Goal: Browse casually: Explore the website without a specific task or goal

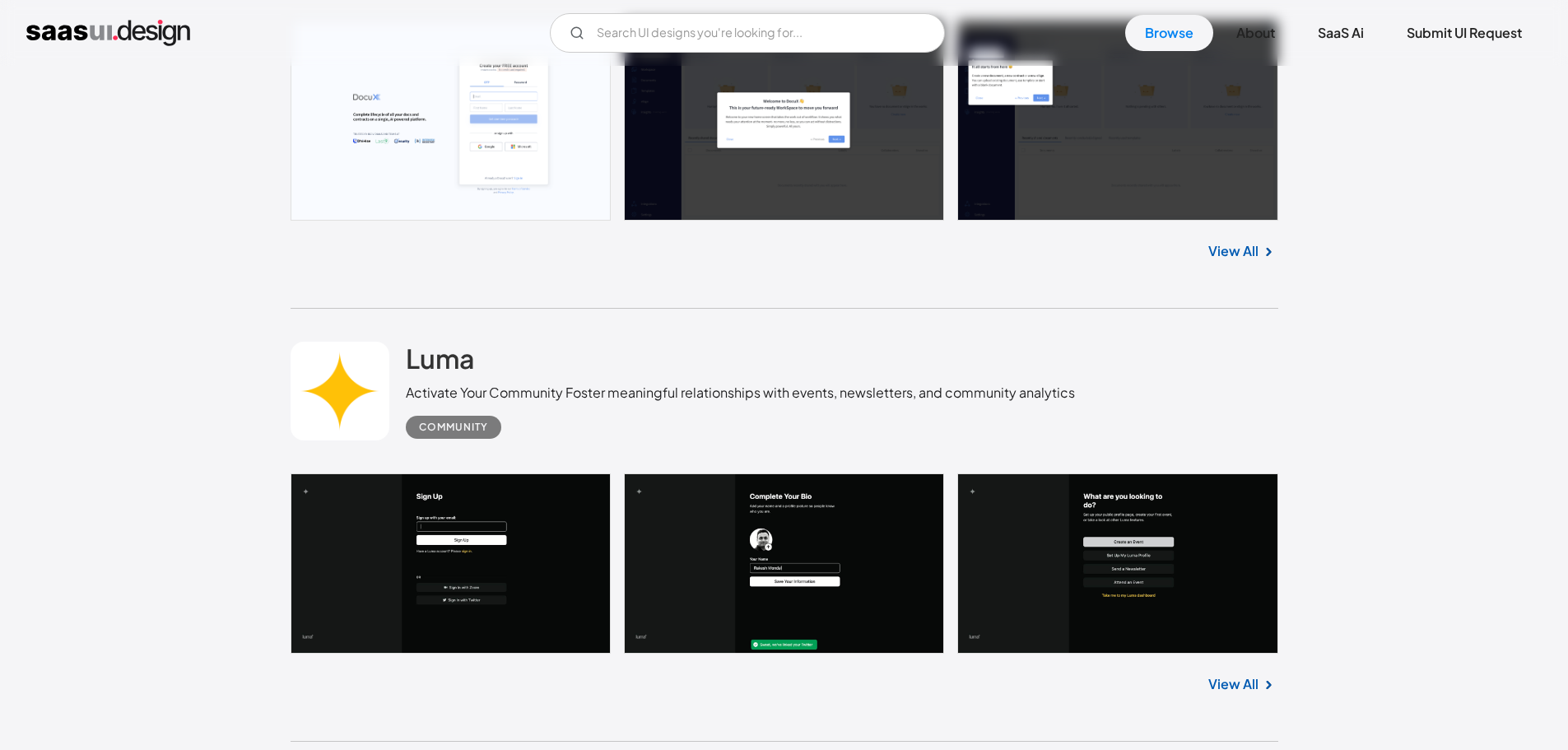
scroll to position [1318, 0]
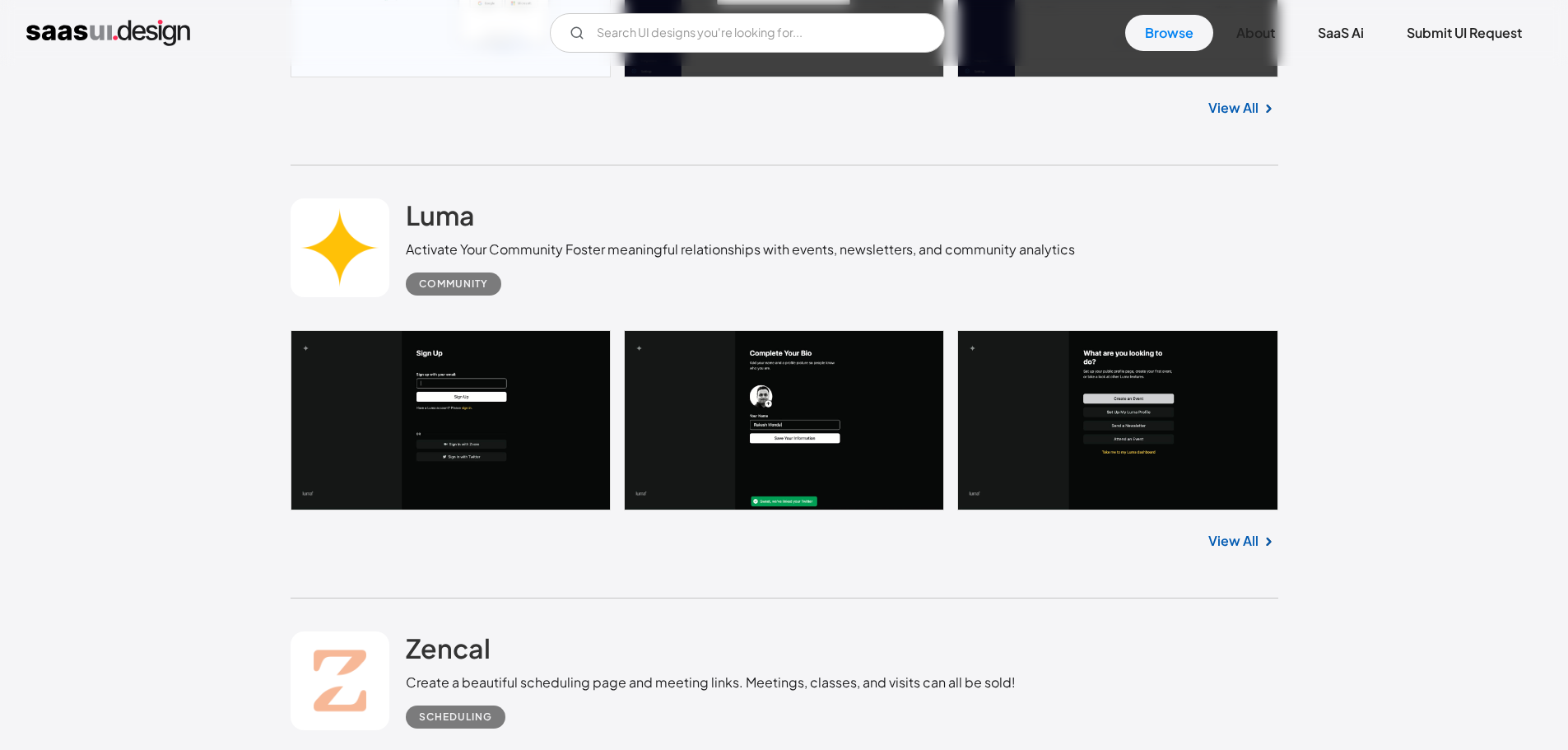
click at [1238, 103] on link "View All" at bounding box center [1233, 108] width 50 height 20
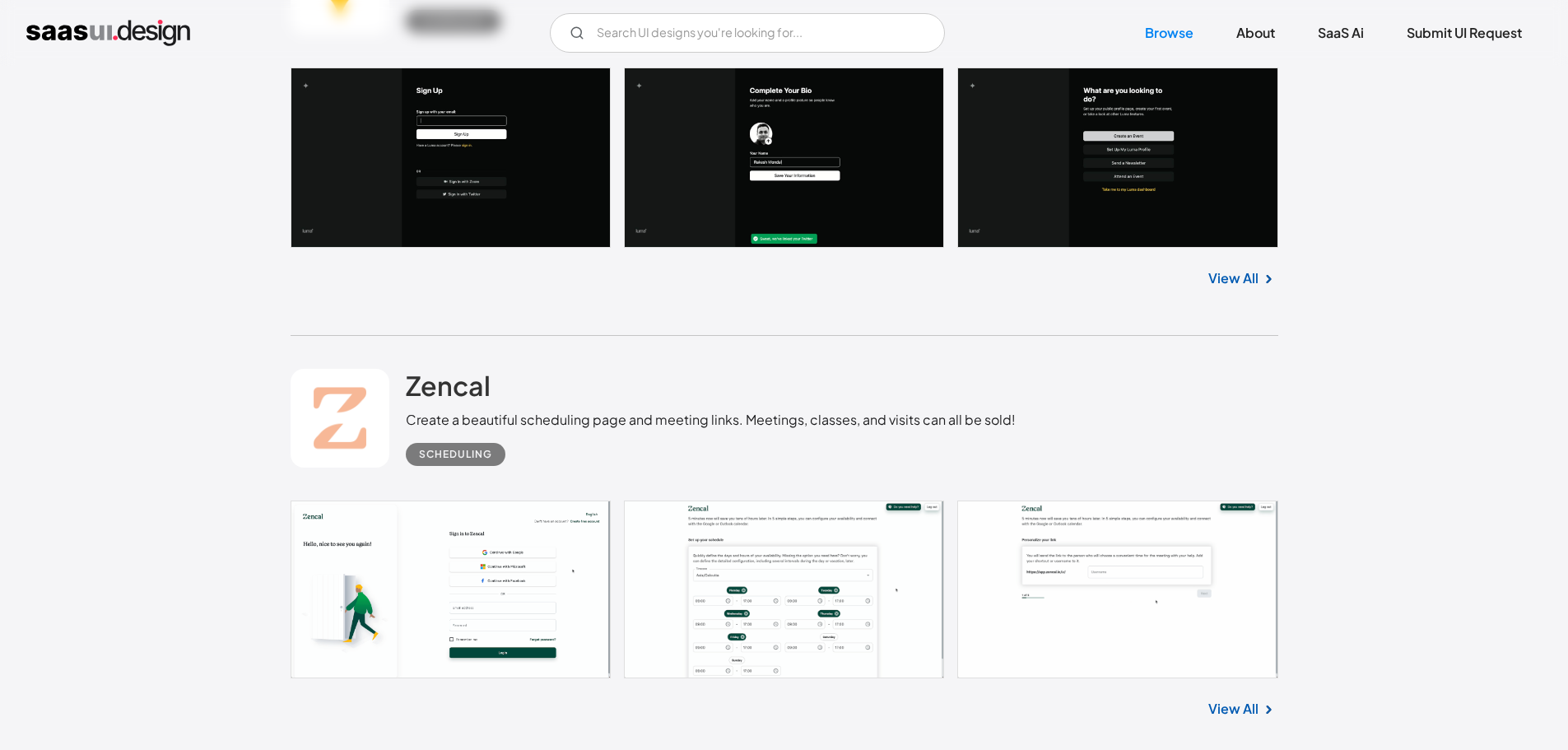
scroll to position [1812, 0]
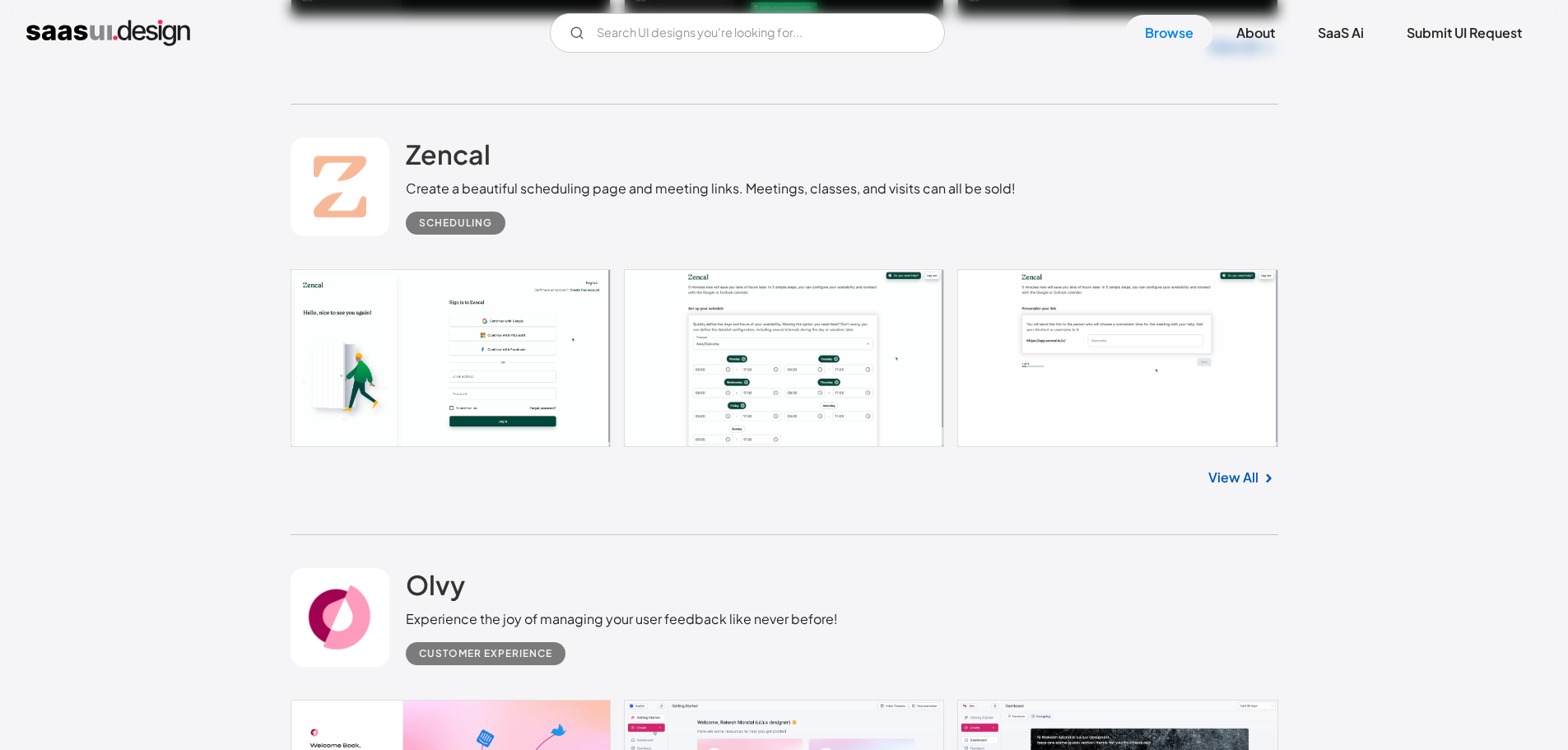
click at [1223, 470] on link "View All" at bounding box center [1233, 478] width 50 height 20
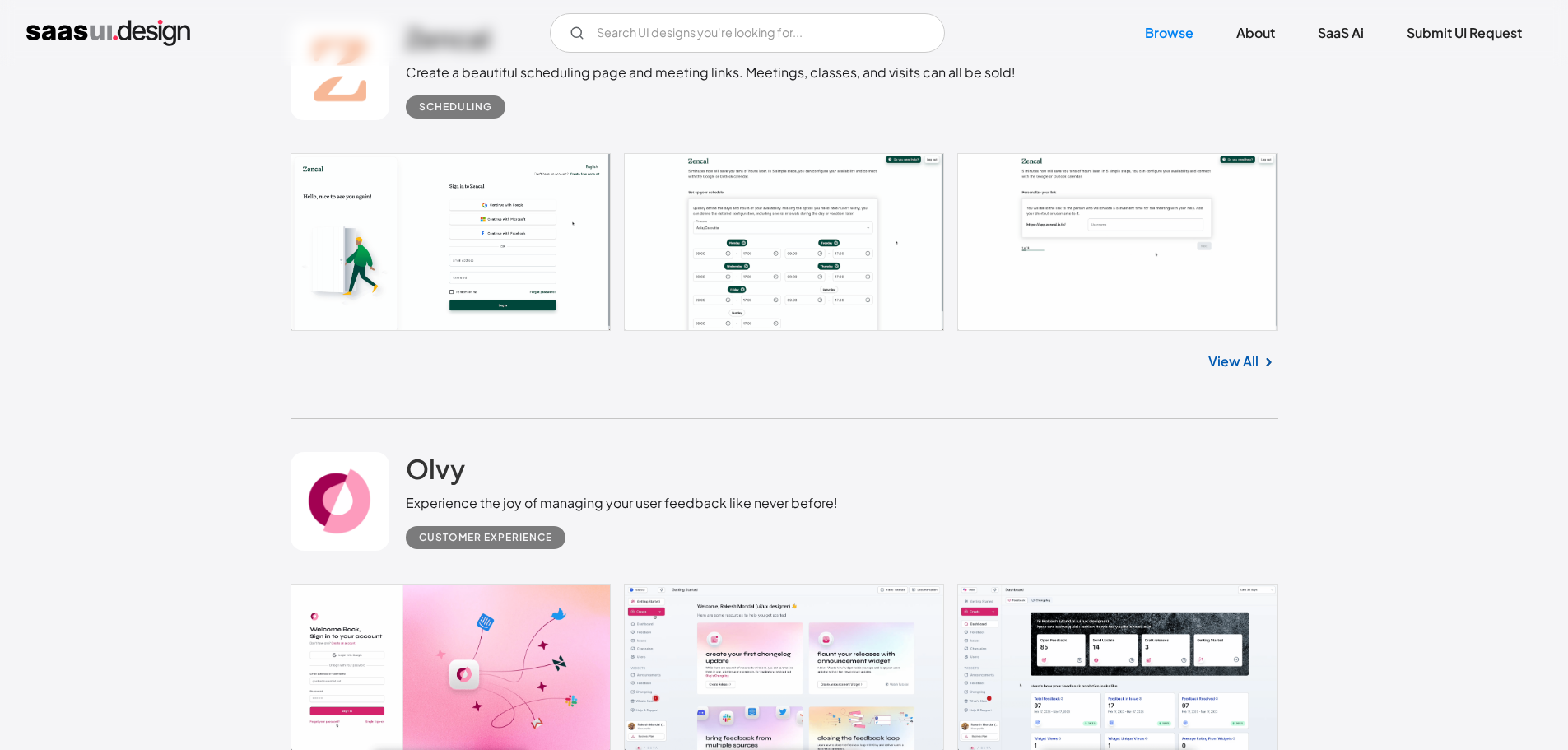
scroll to position [2225, 0]
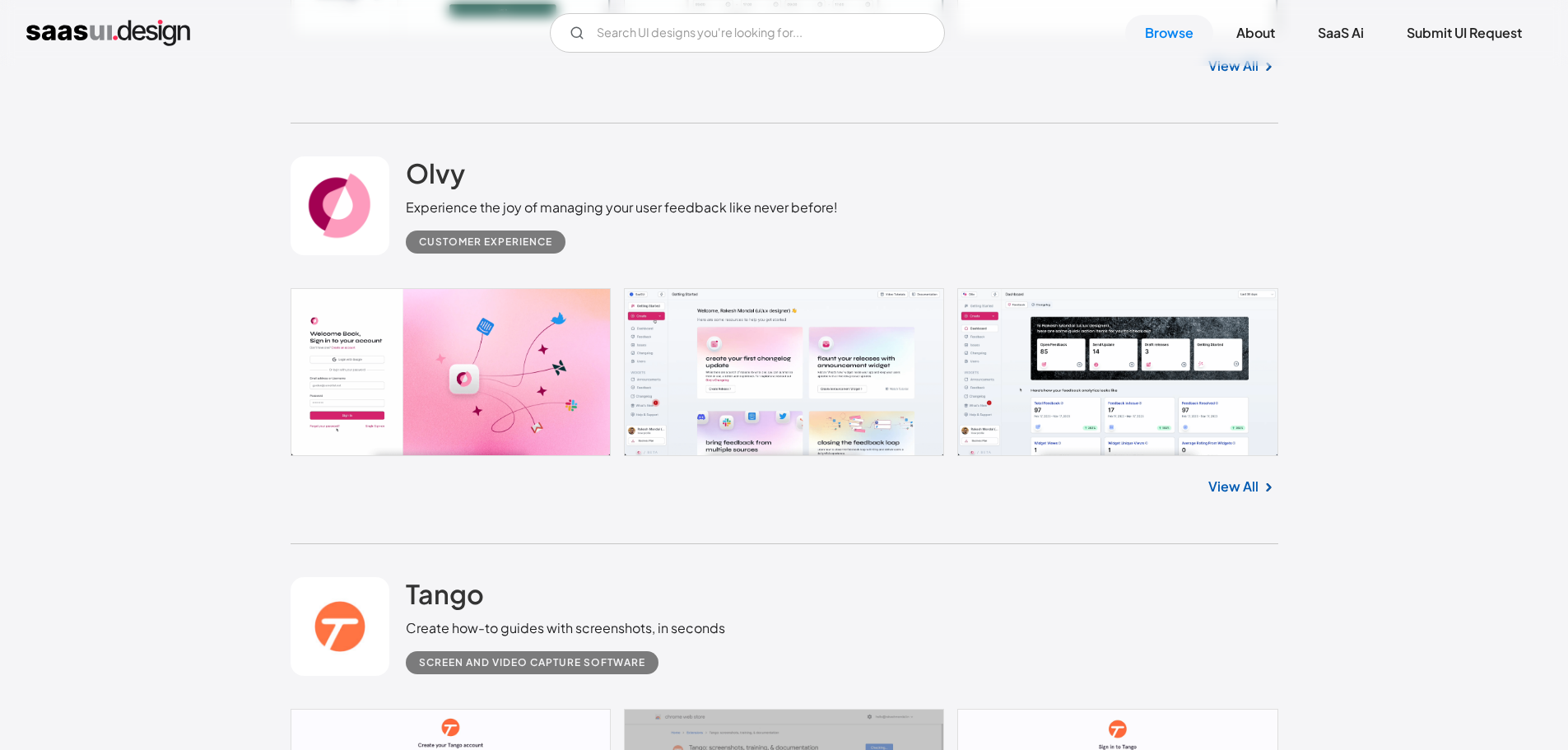
click at [1229, 483] on link "View All" at bounding box center [1233, 487] width 50 height 20
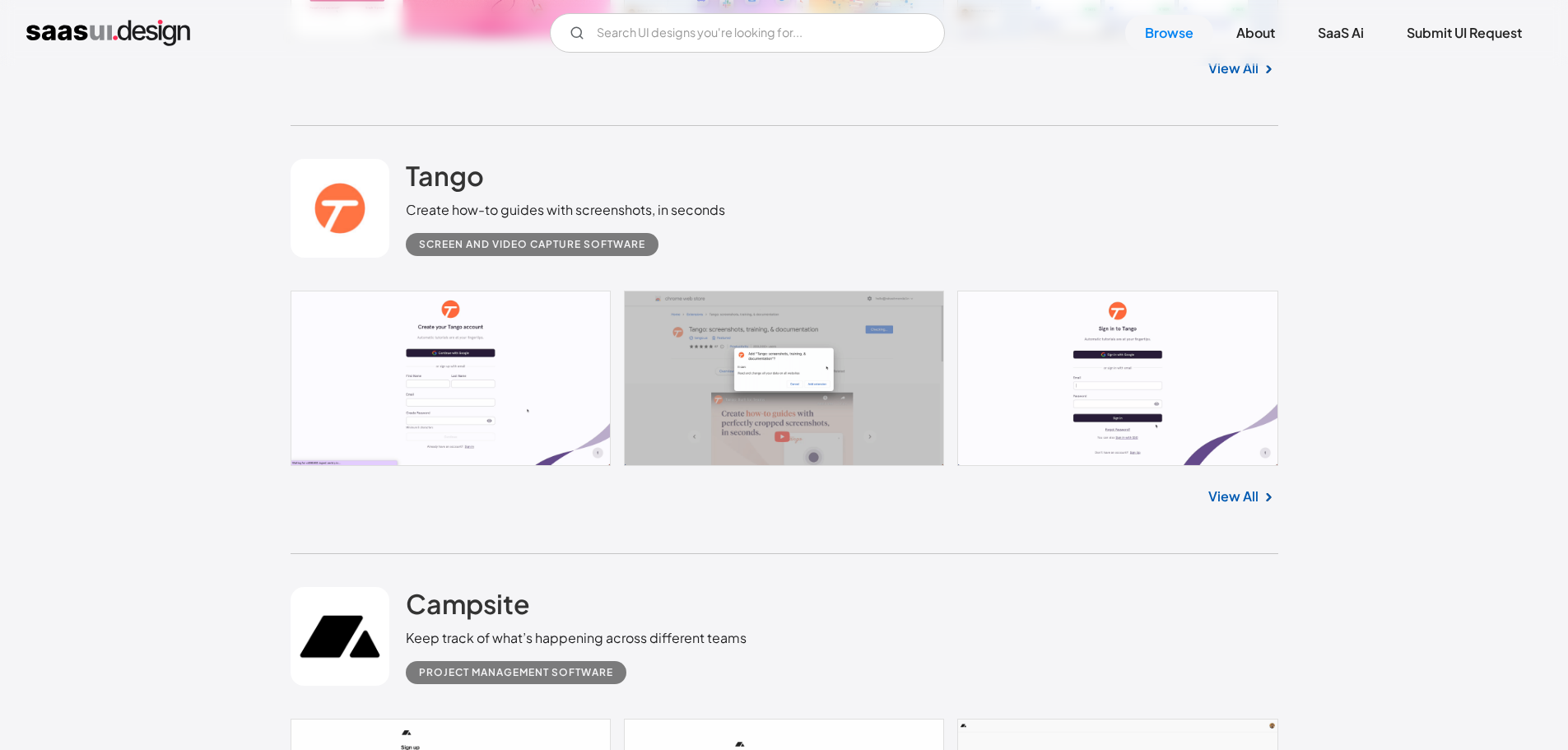
scroll to position [2719, 0]
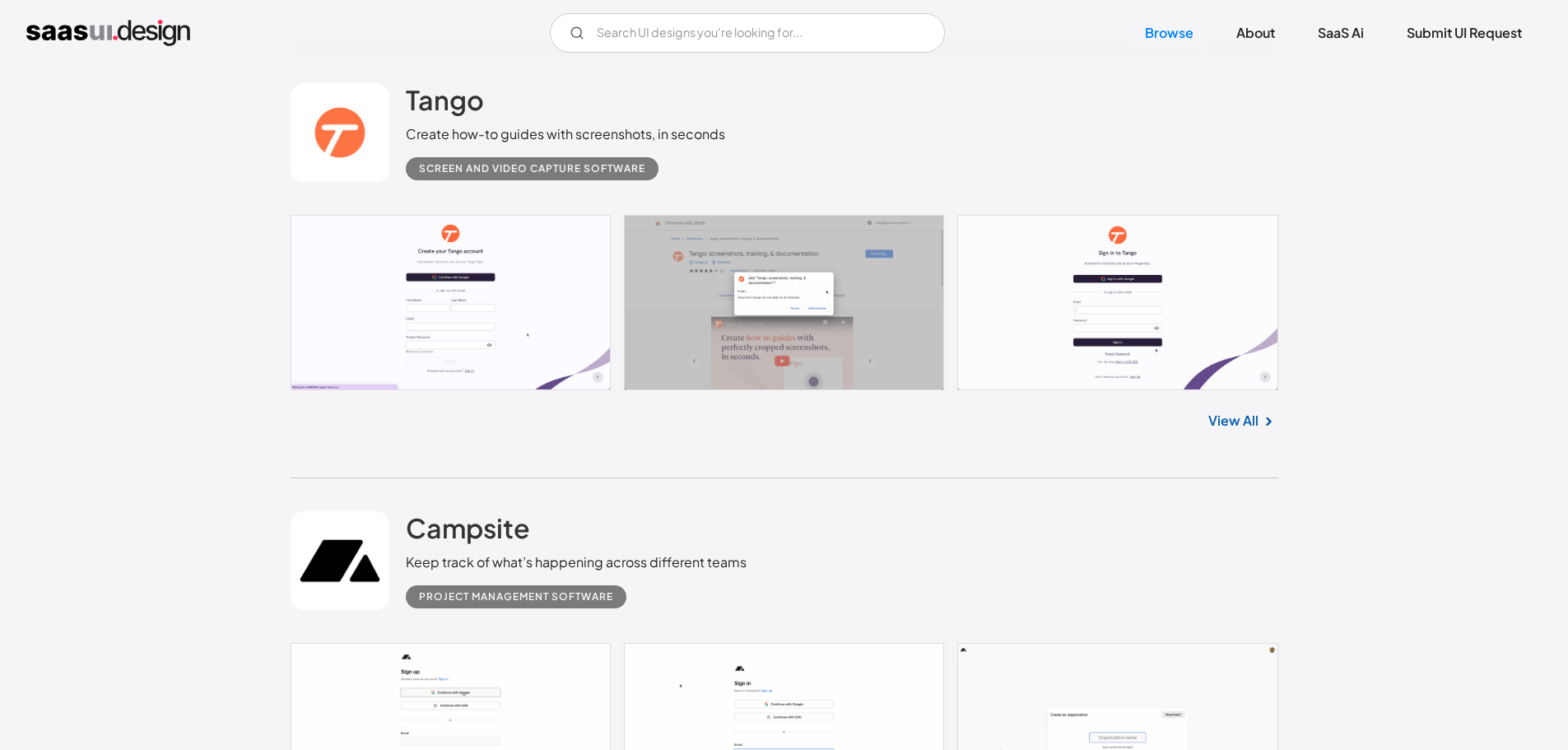
click at [1240, 422] on link "View All" at bounding box center [1233, 421] width 50 height 20
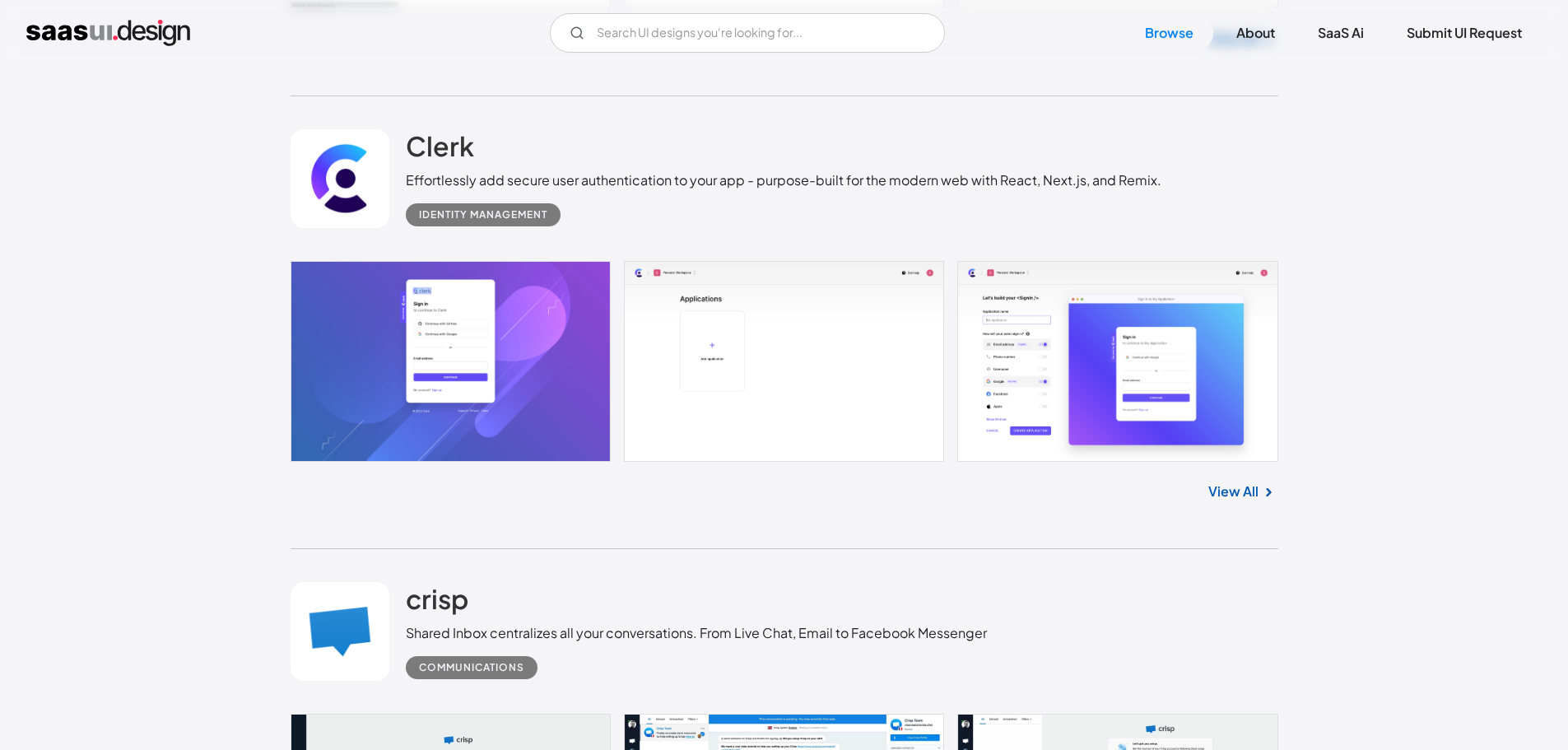
scroll to position [3542, 0]
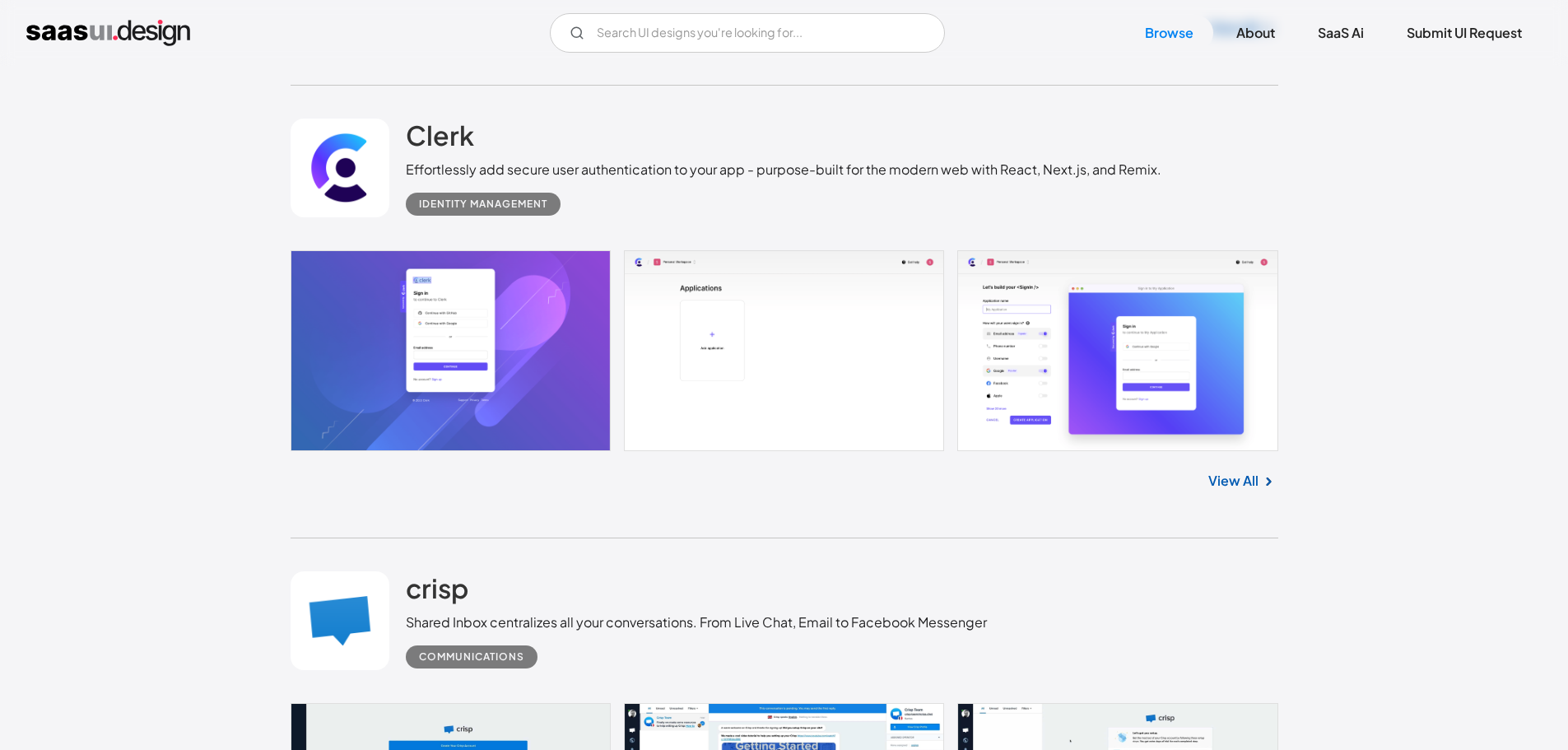
click at [1264, 488] on img at bounding box center [1269, 482] width 20 height 20
click at [1250, 481] on link "View All" at bounding box center [1233, 481] width 50 height 20
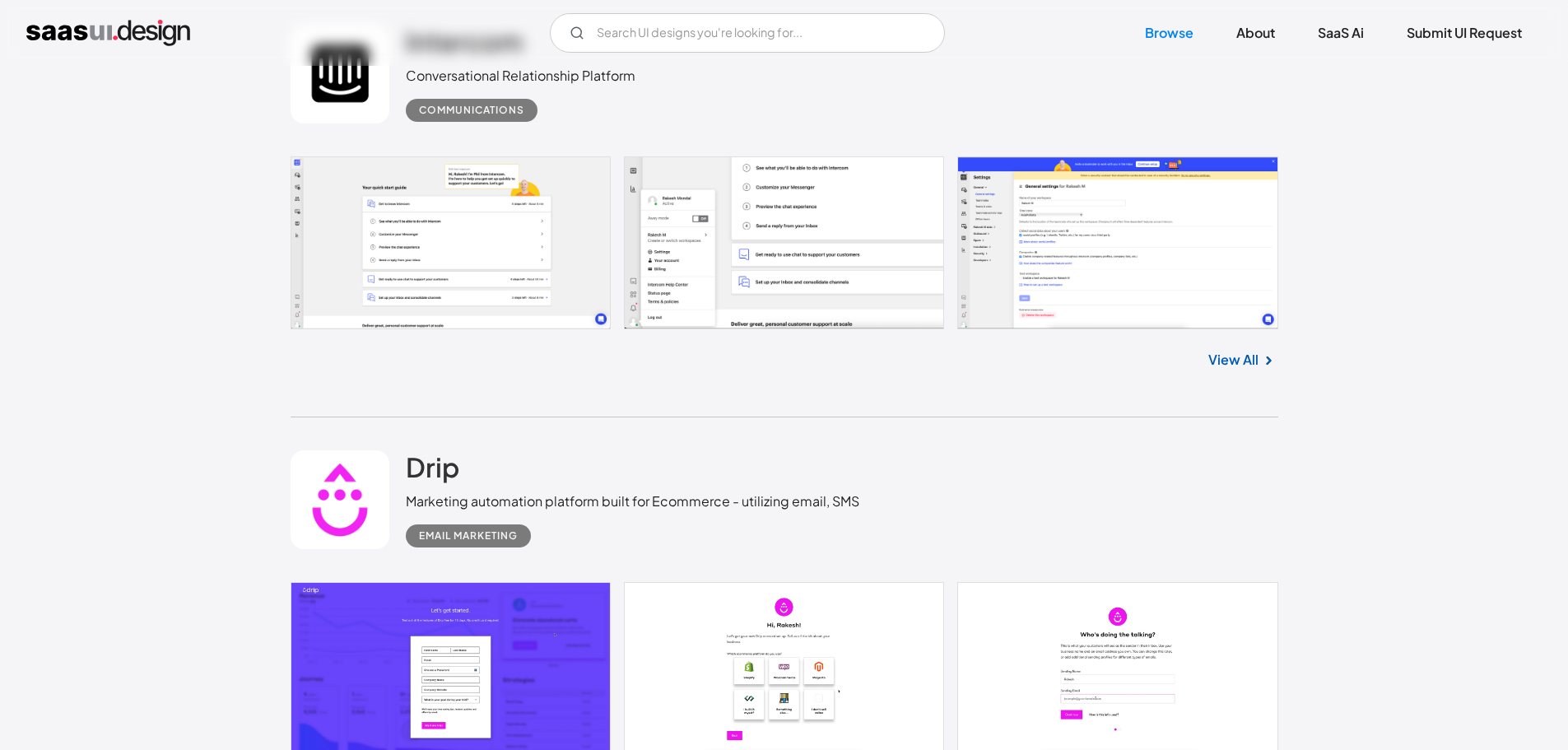
scroll to position [5354, 0]
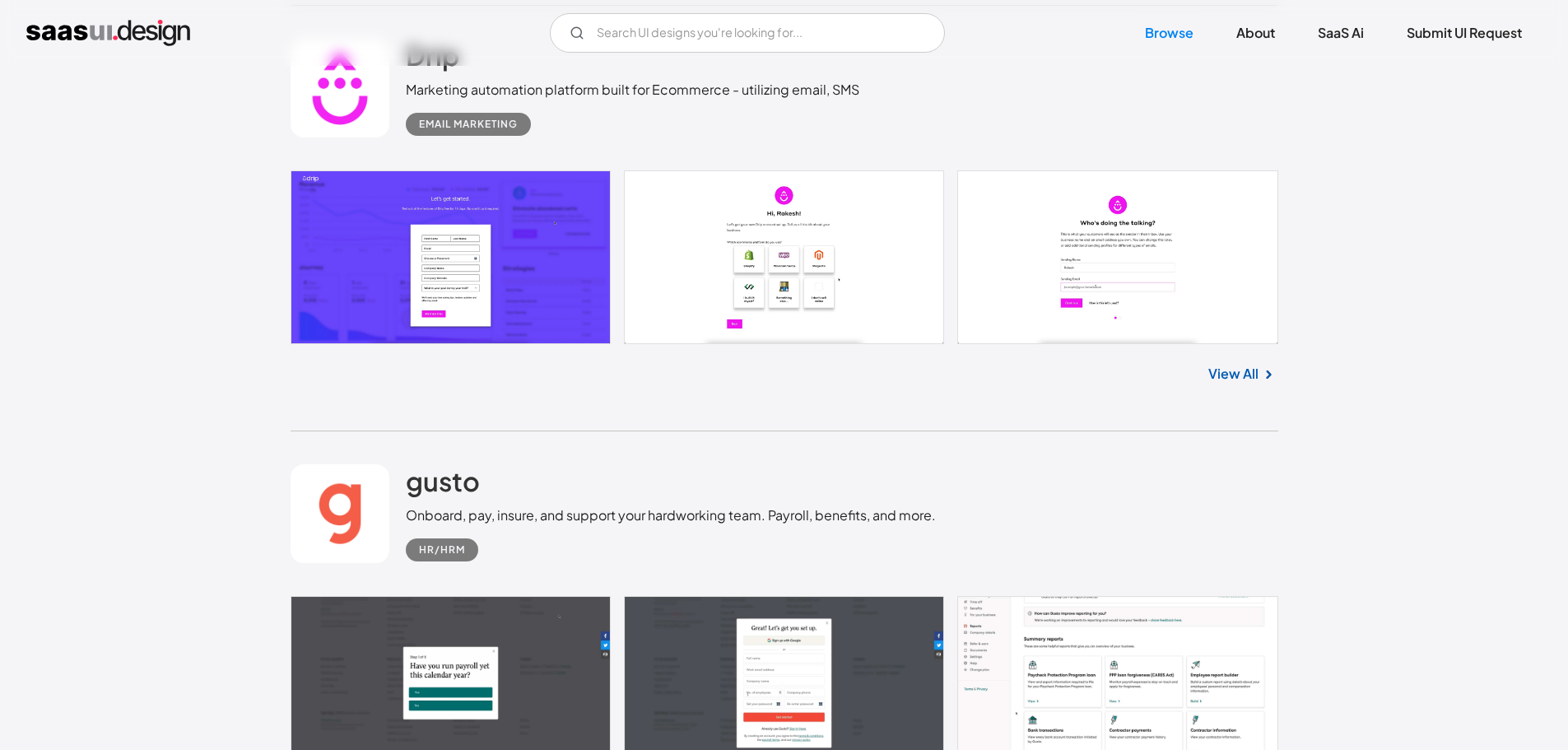
click at [1247, 378] on link "View All" at bounding box center [1233, 374] width 50 height 20
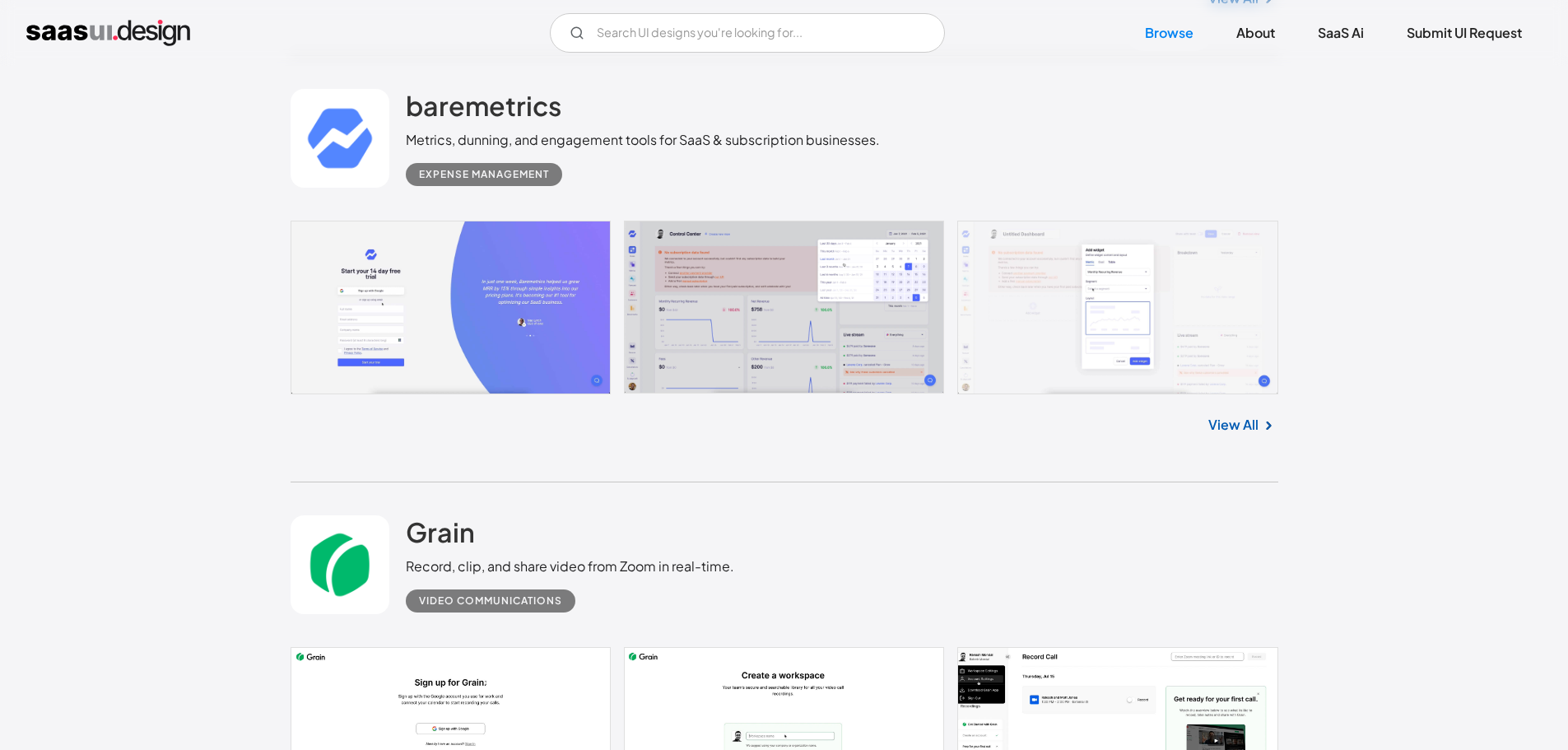
scroll to position [7496, 0]
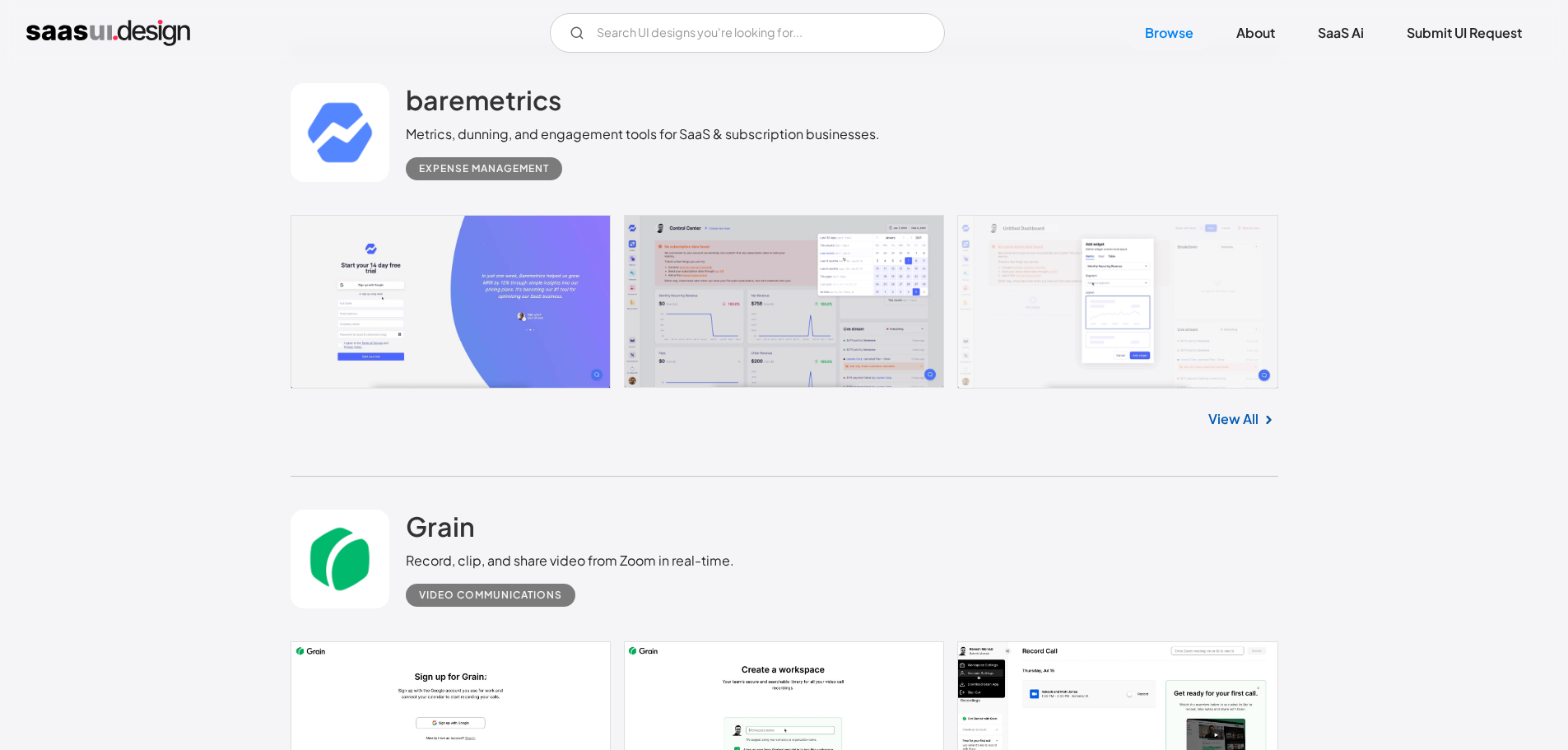
click at [1229, 419] on link "View All" at bounding box center [1233, 419] width 50 height 20
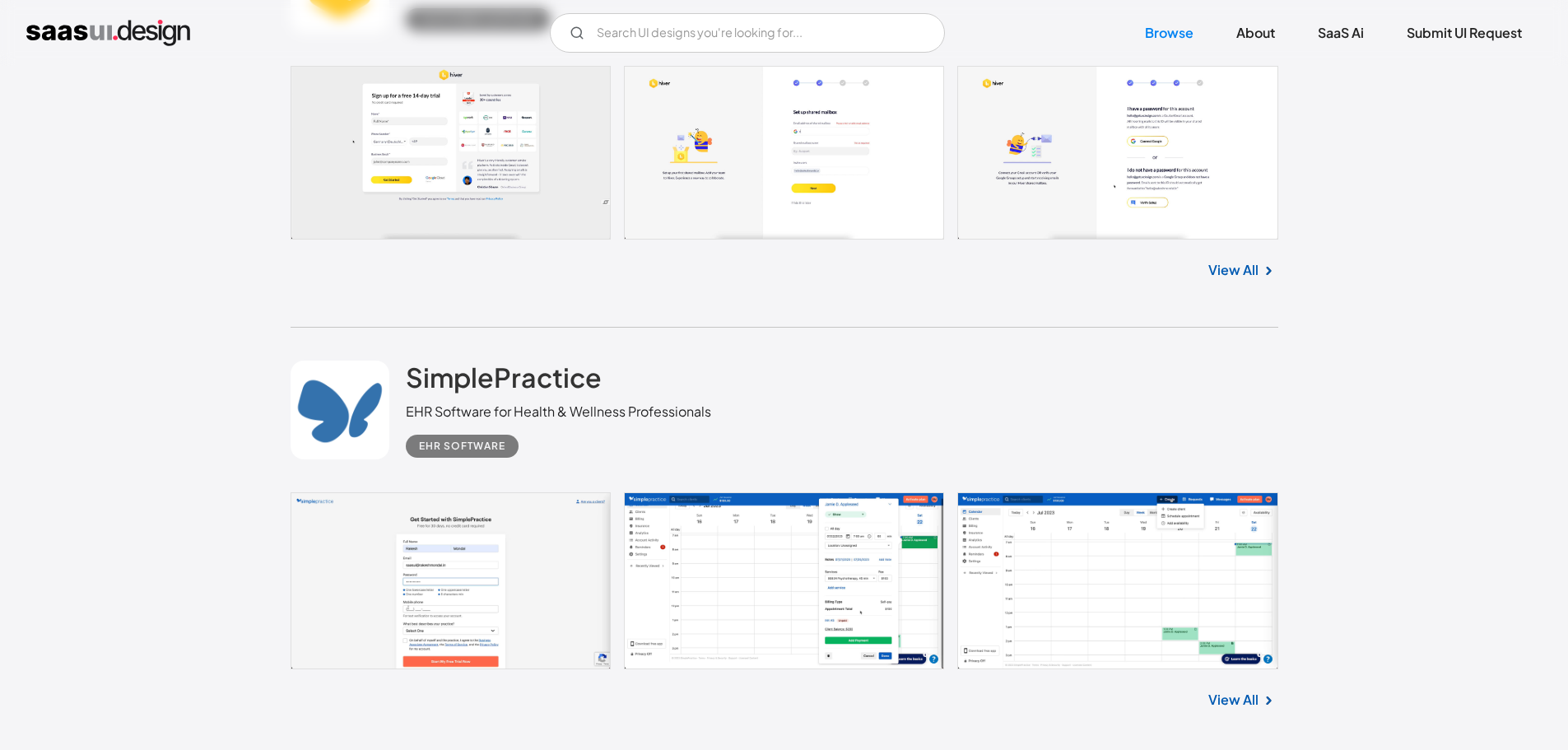
scroll to position [10709, 0]
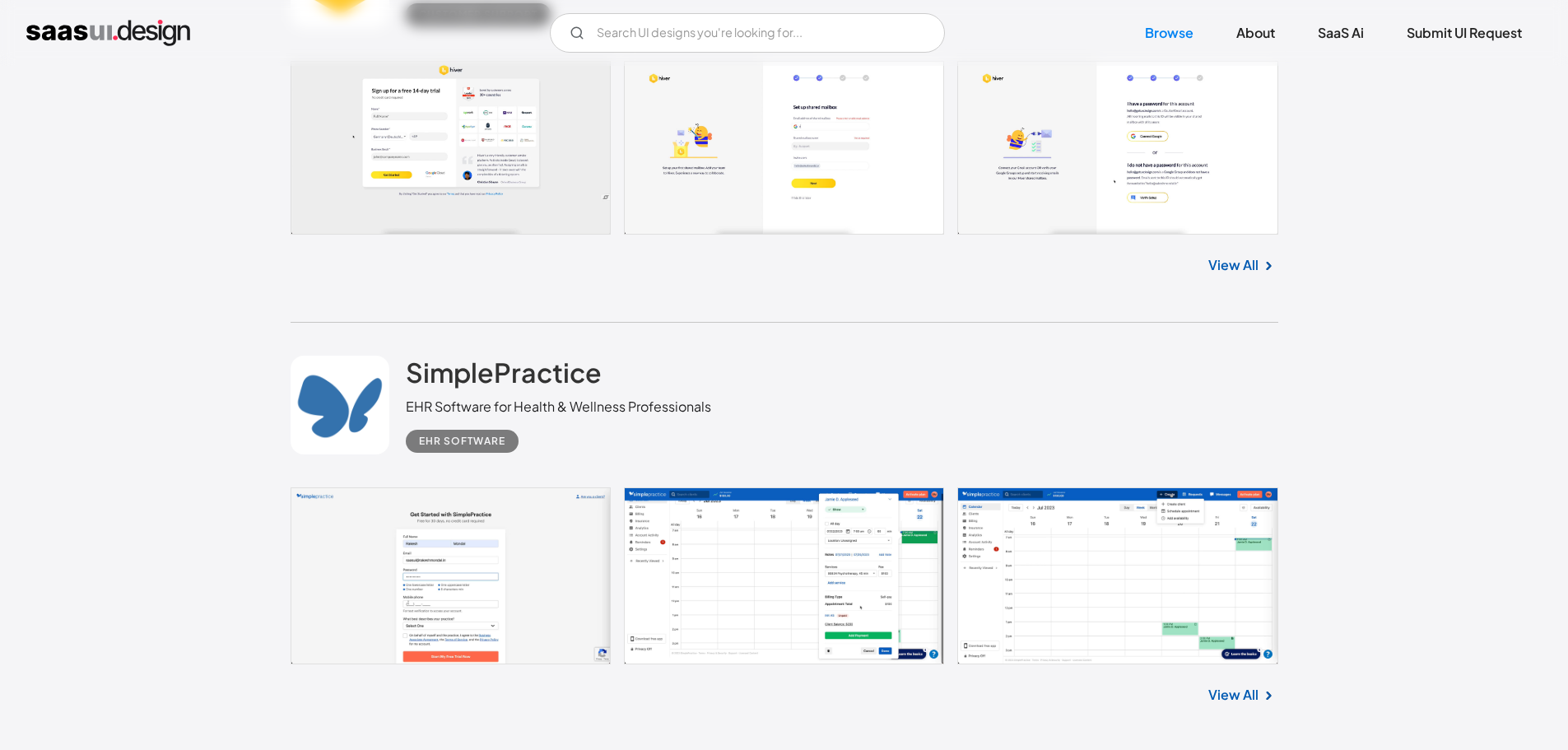
click at [878, 210] on link at bounding box center [784, 147] width 988 height 173
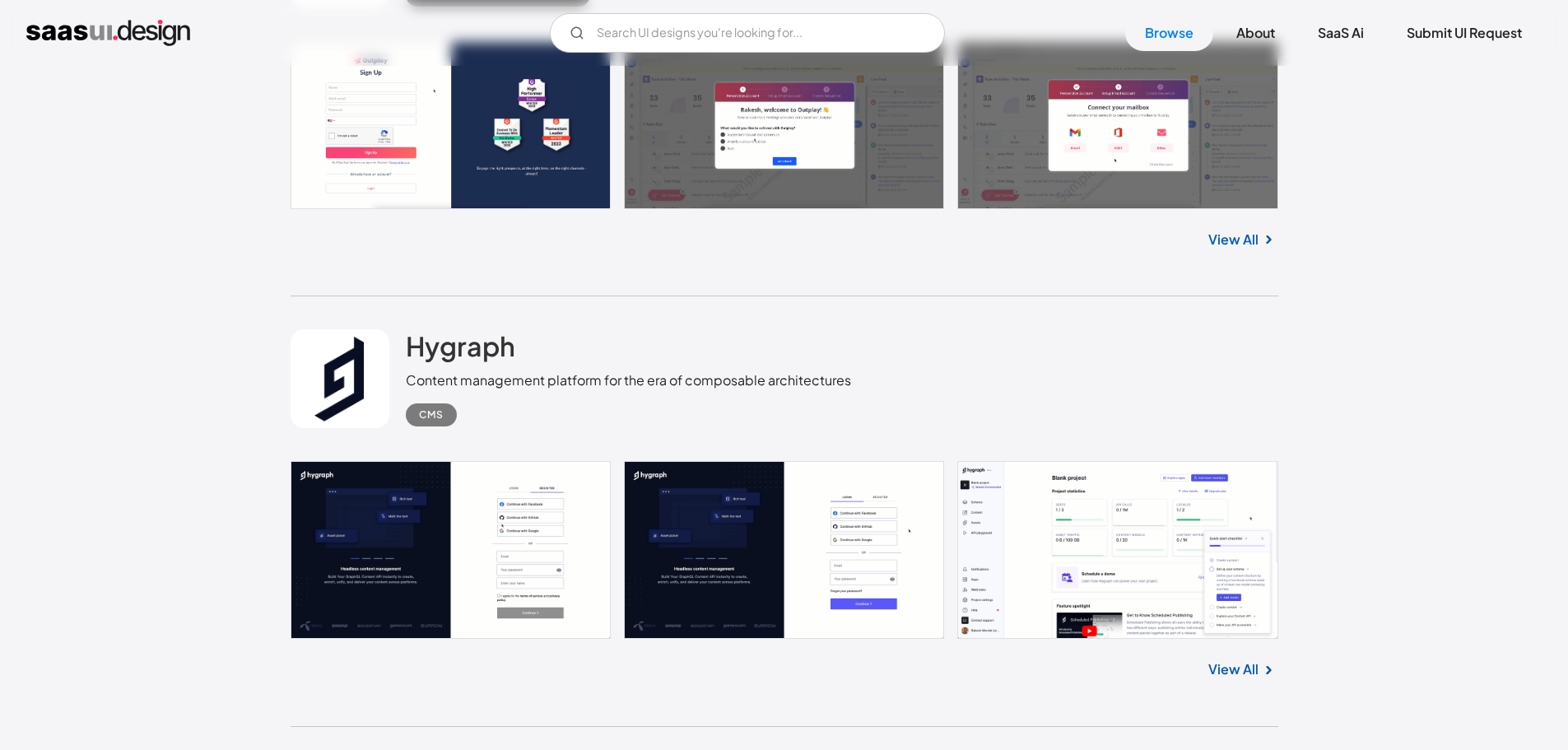
scroll to position [12109, 0]
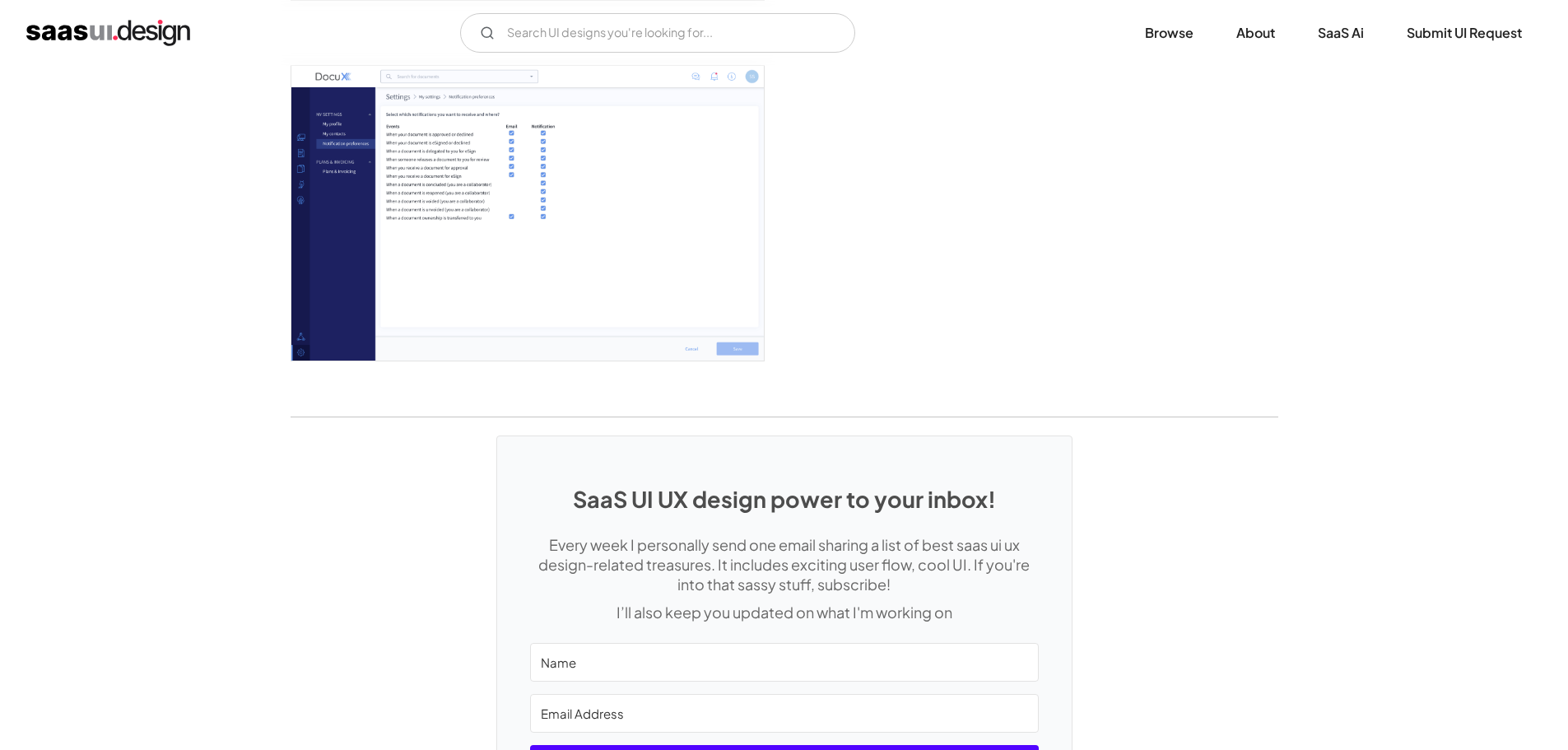
scroll to position [4162, 0]
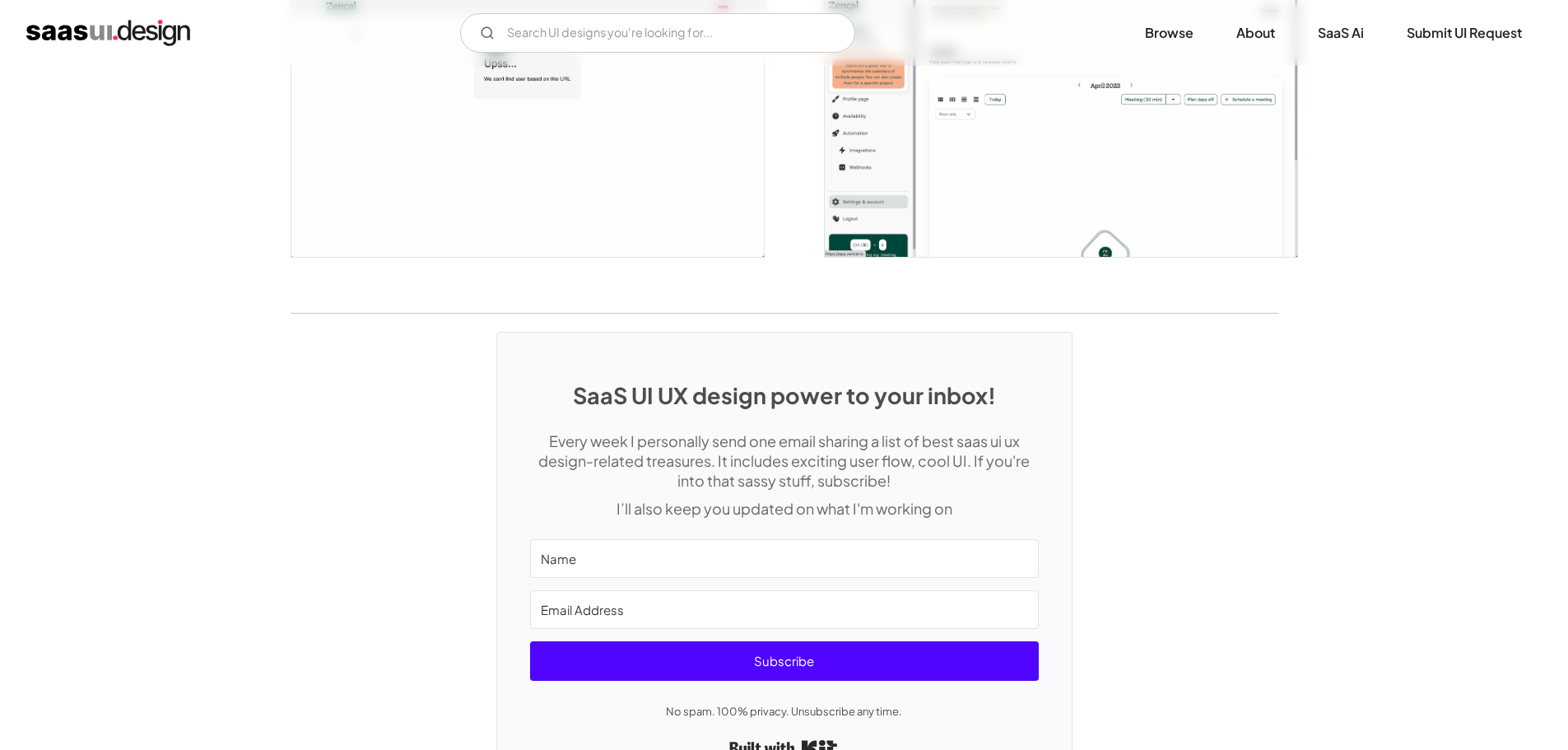
scroll to position [4093, 0]
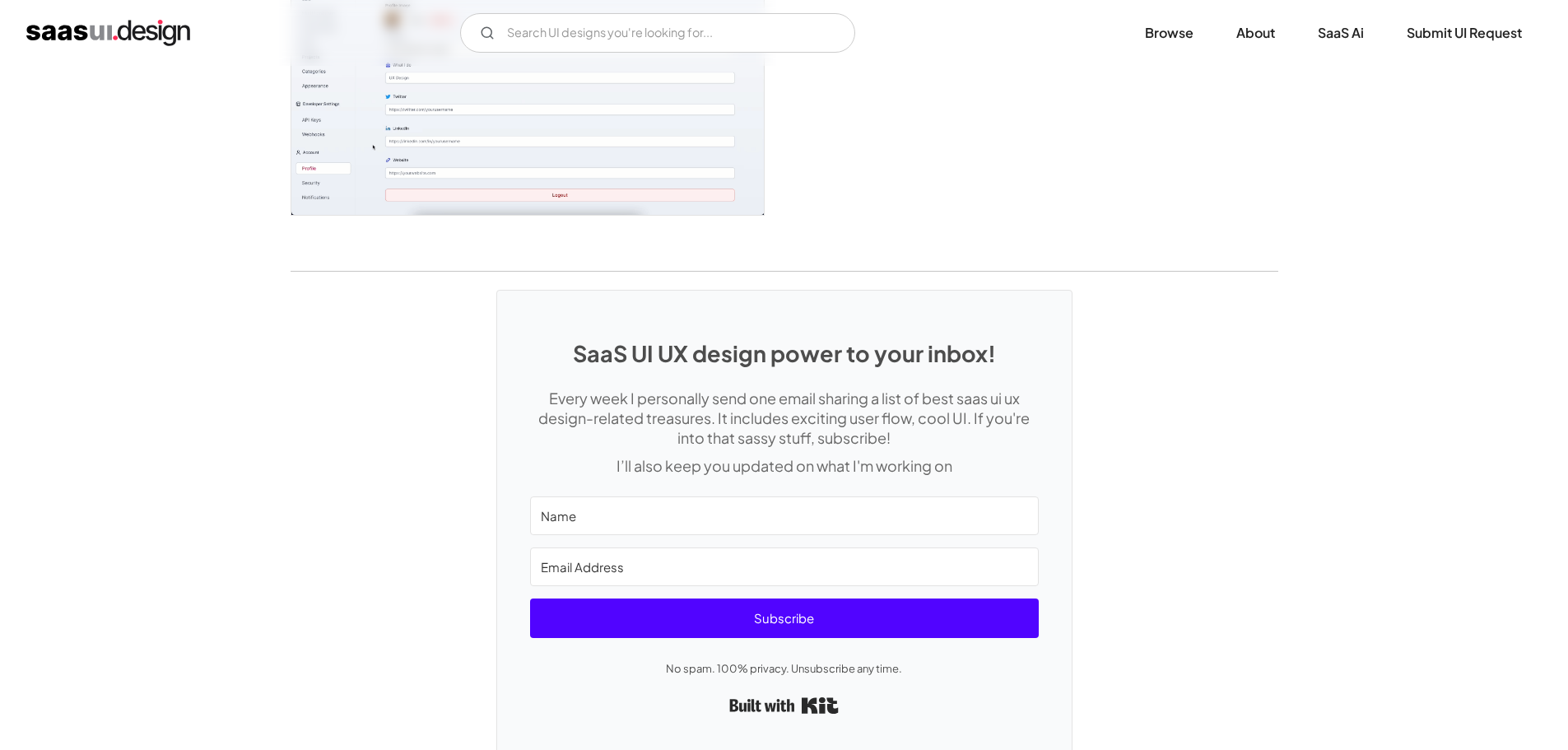
scroll to position [4426, 0]
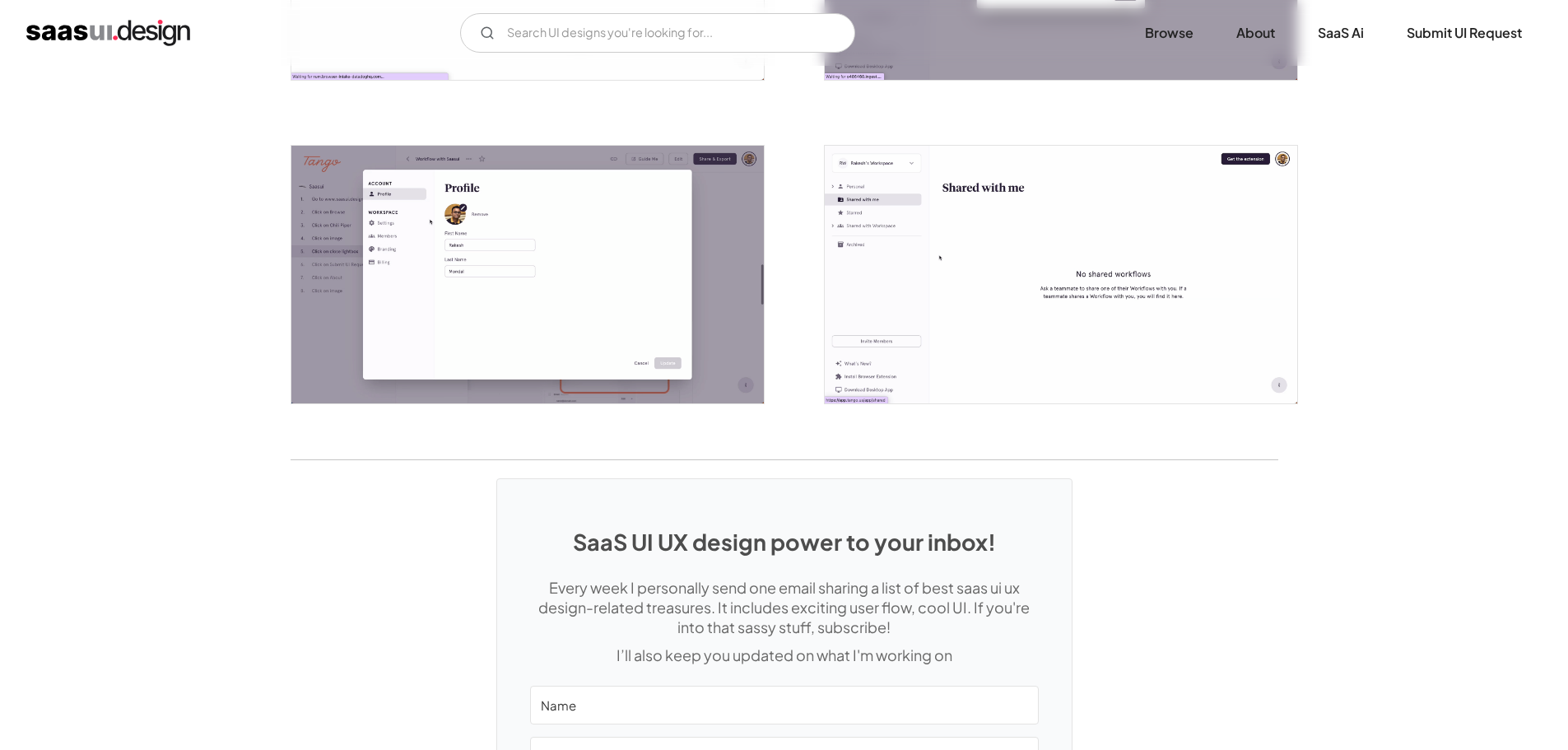
scroll to position [3735, 0]
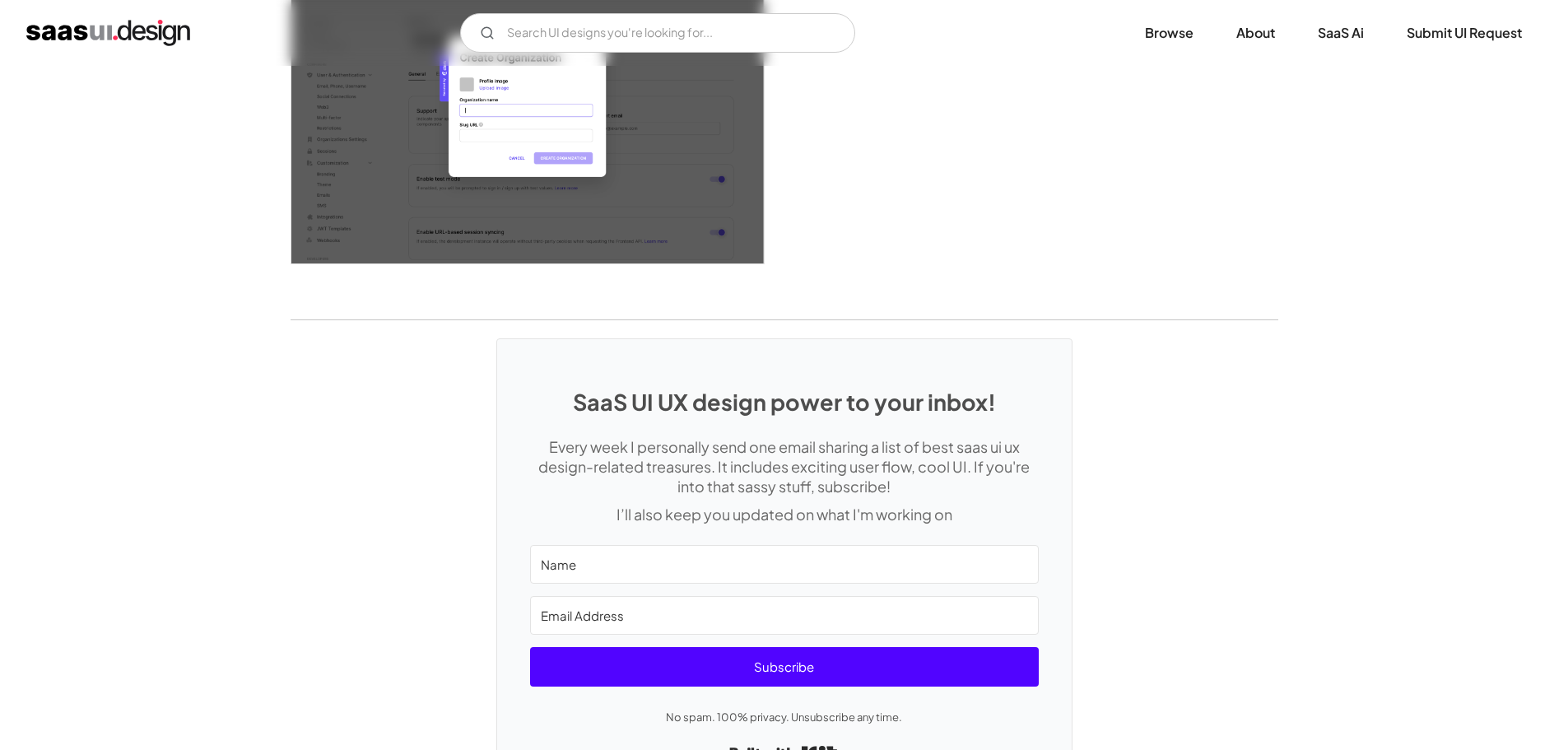
scroll to position [4502, 0]
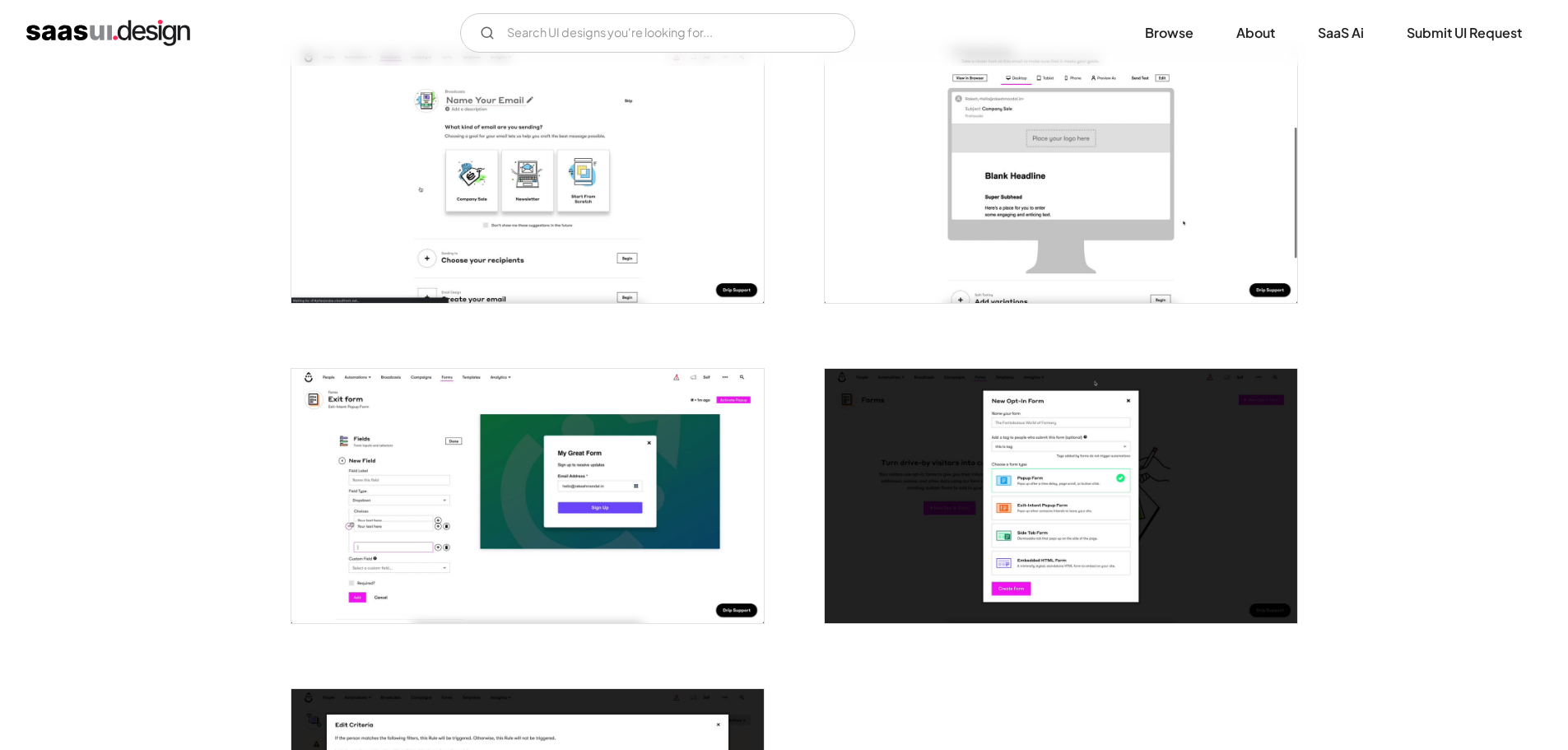
scroll to position [3459, 0]
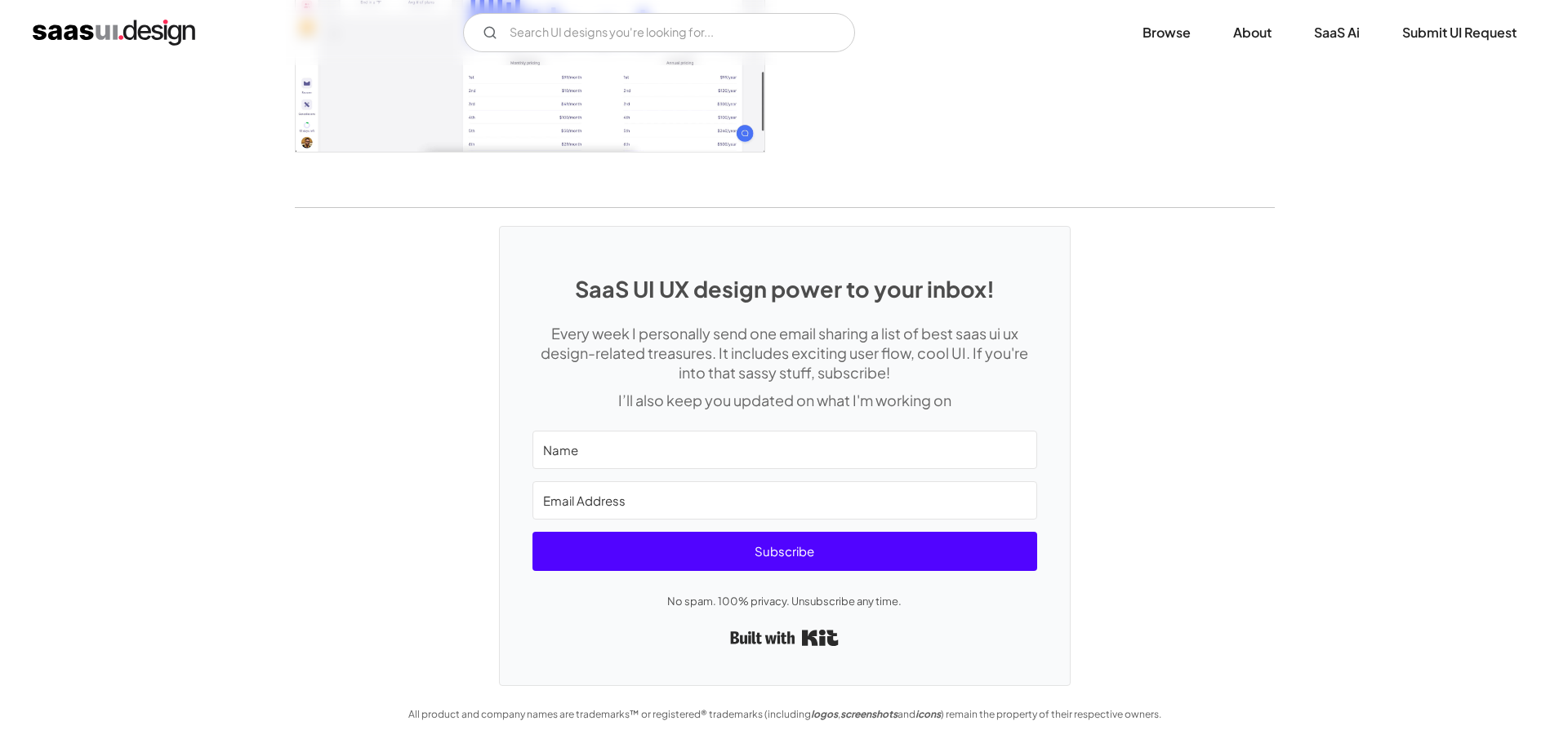
scroll to position [2932, 0]
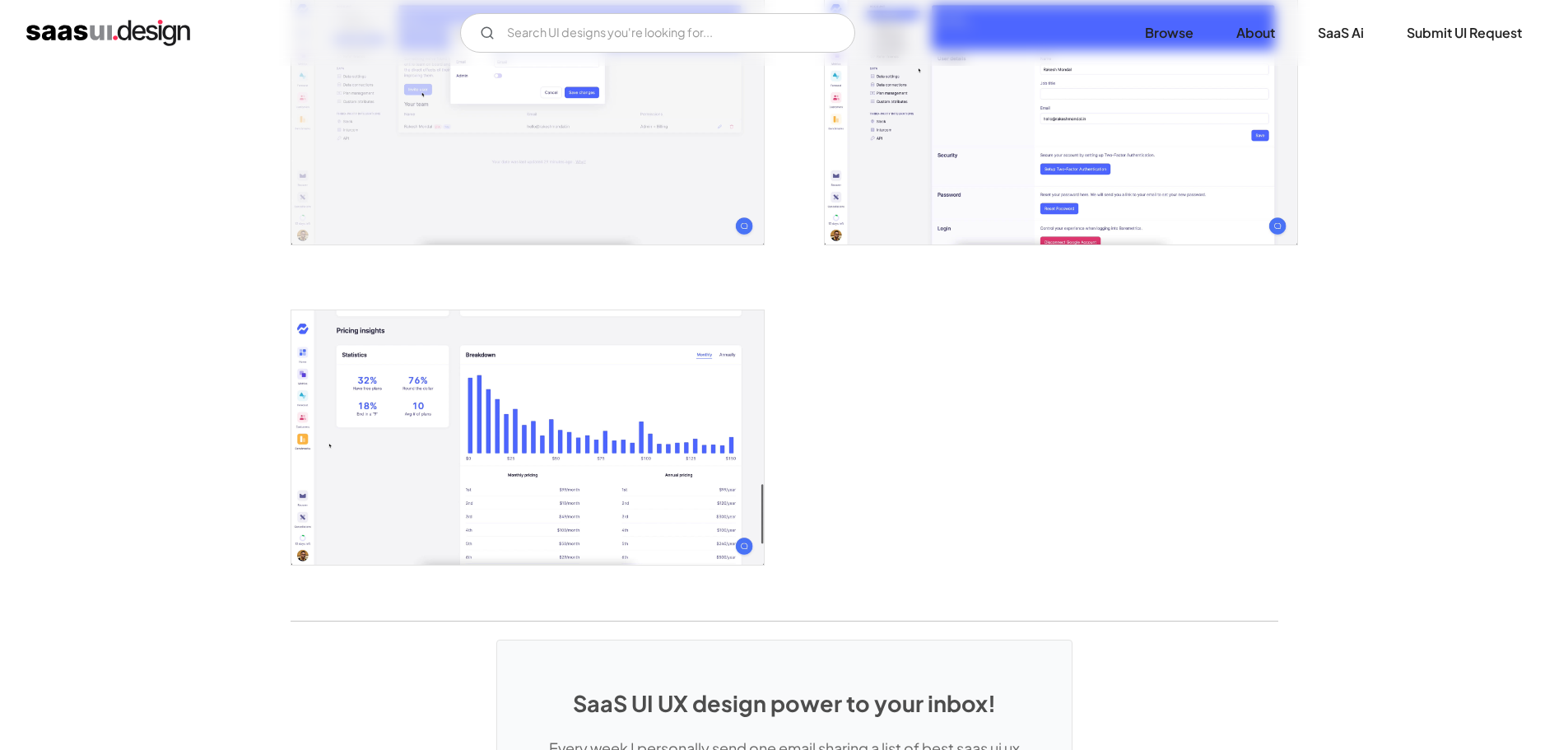
click at [379, 437] on img "open lightbox" at bounding box center [527, 438] width 473 height 254
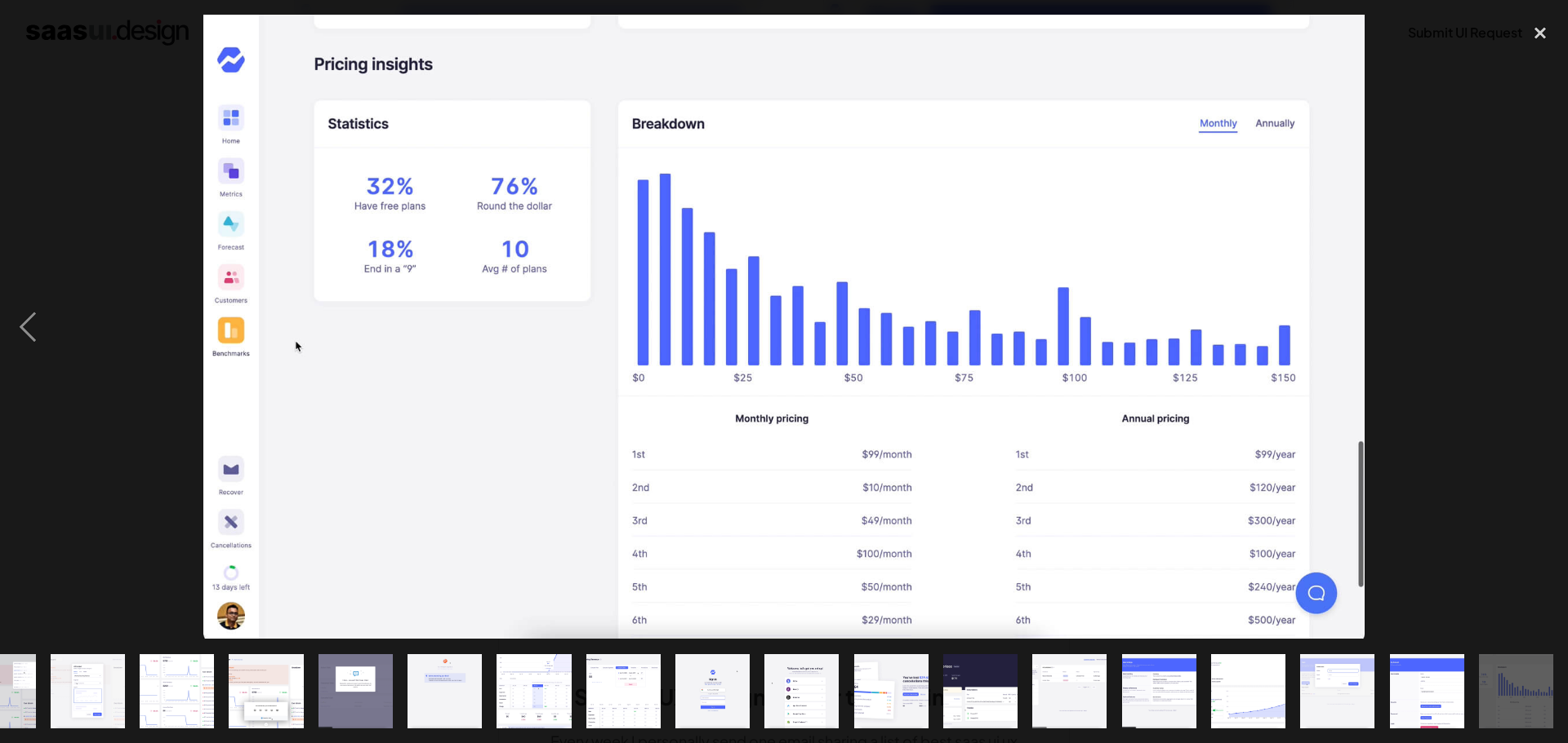
scroll to position [0, 143]
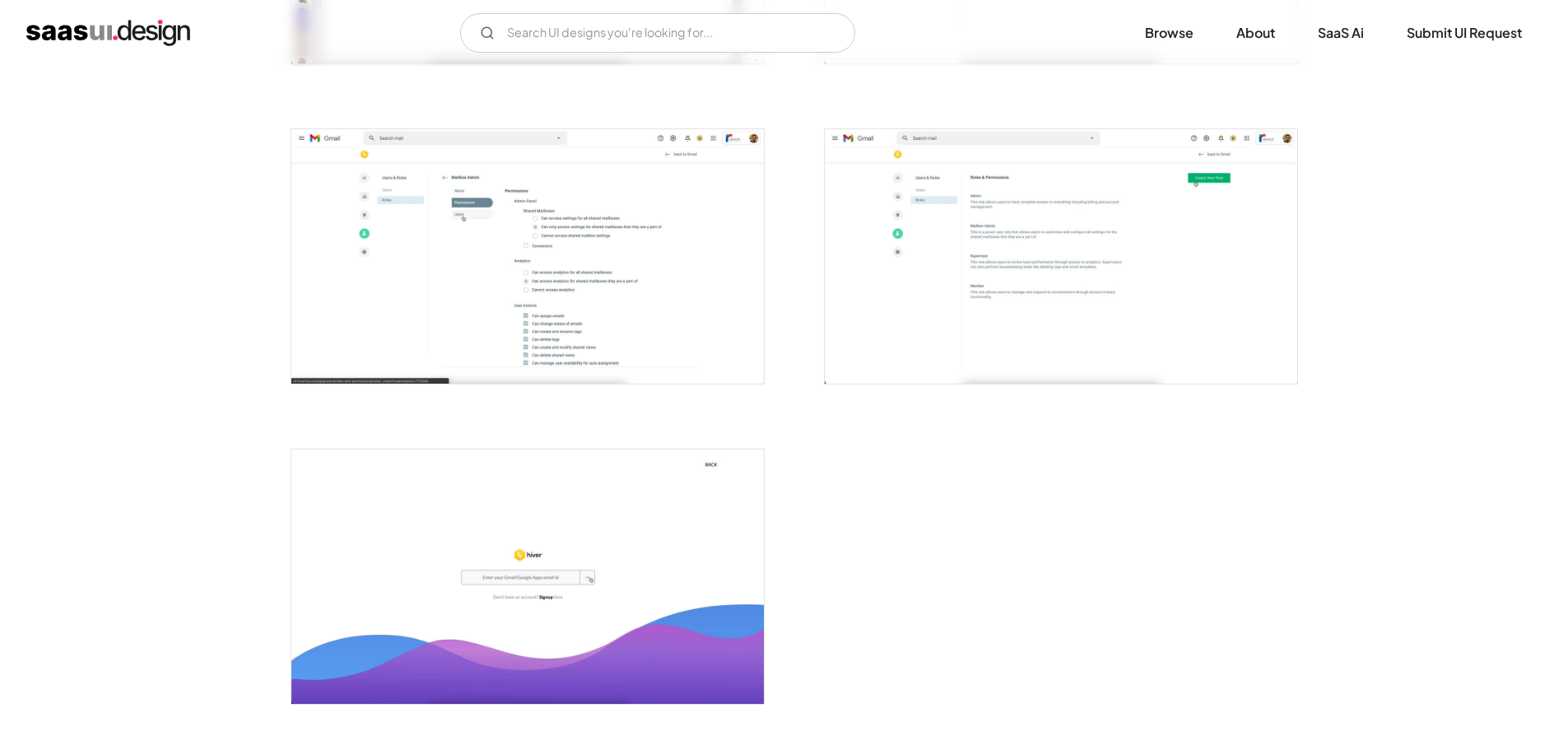
scroll to position [4011, 0]
